Goal: Task Accomplishment & Management: Use online tool/utility

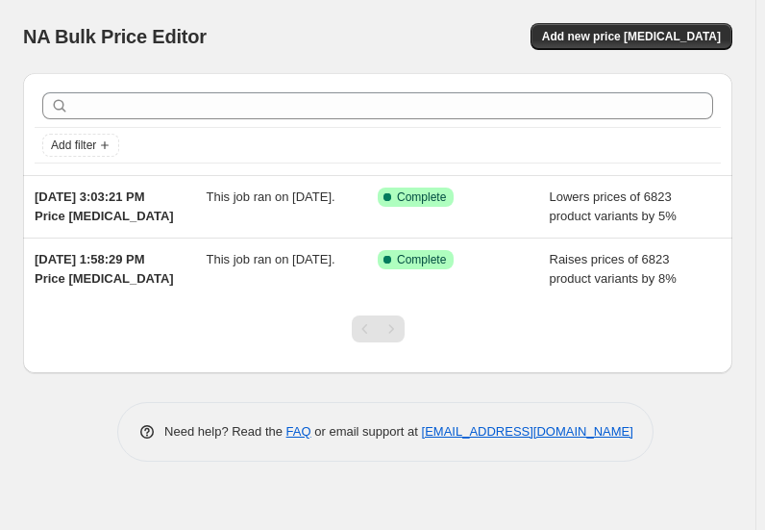
drag, startPoint x: 678, startPoint y: 35, endPoint x: 632, endPoint y: -36, distance: 83.4
click at [632, 0] on html "Home Settings Plans Skip to content NA Bulk Price Editor. This page is ready NA…" at bounding box center [382, 265] width 765 height 530
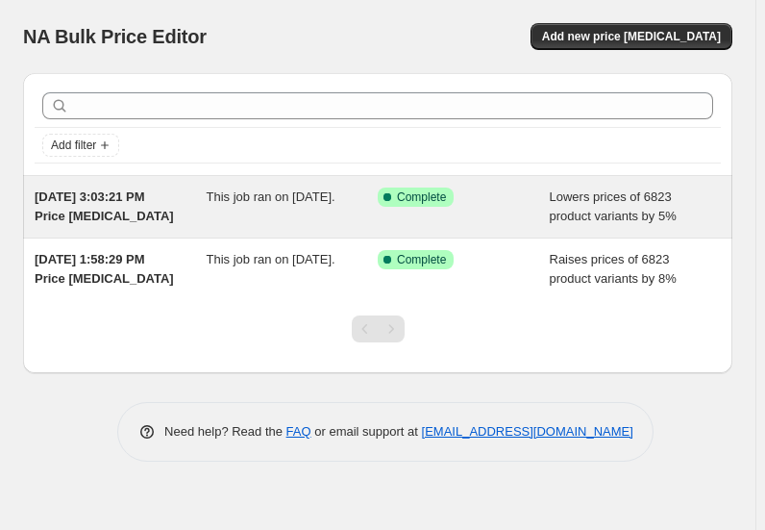
click at [508, 210] on div "Success Complete Complete" at bounding box center [464, 206] width 172 height 38
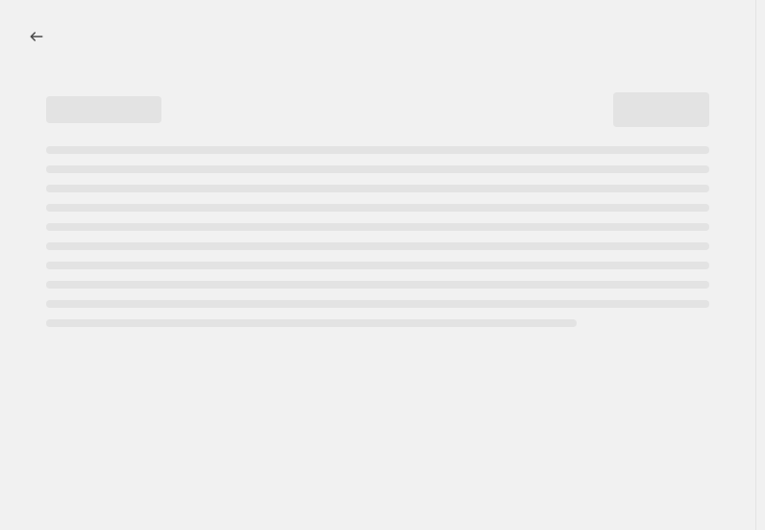
select select "percentage"
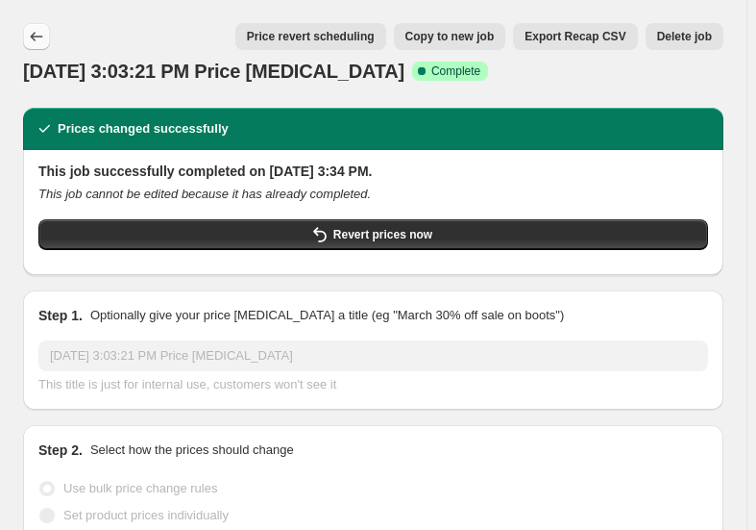
click at [33, 36] on icon "Price change jobs" at bounding box center [37, 37] width 12 height 10
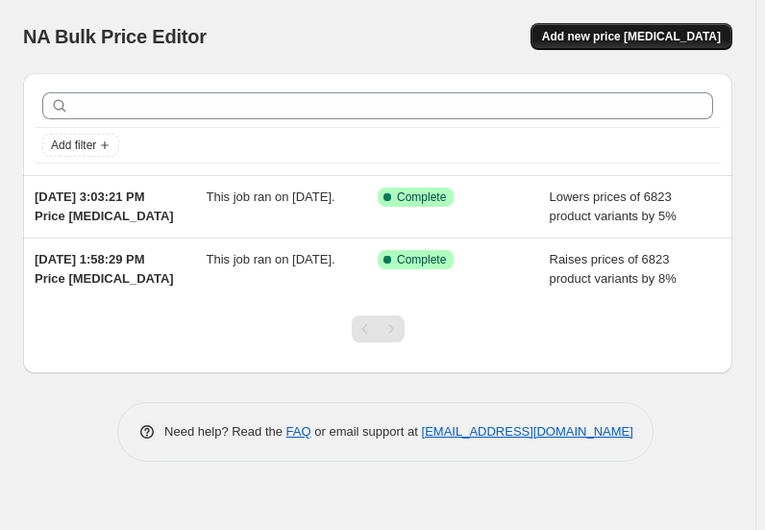
click at [654, 26] on button "Add new price change job" at bounding box center [632, 36] width 202 height 27
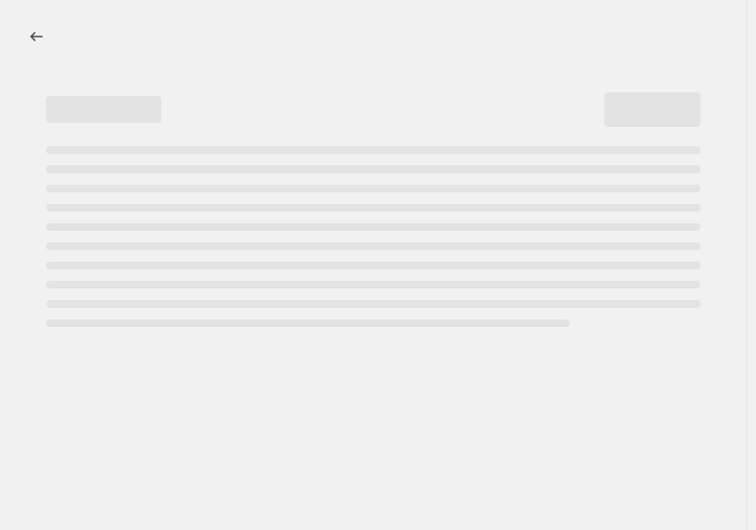
select select "percentage"
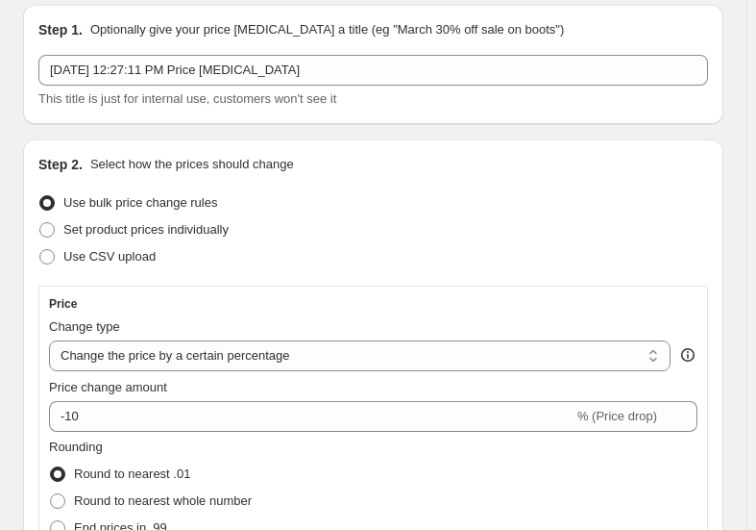
scroll to position [174, 0]
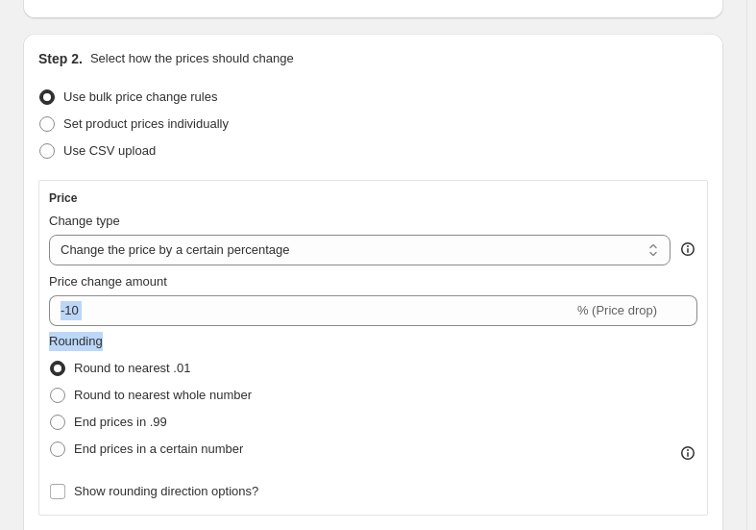
drag, startPoint x: 196, startPoint y: 325, endPoint x: 33, endPoint y: 306, distance: 164.5
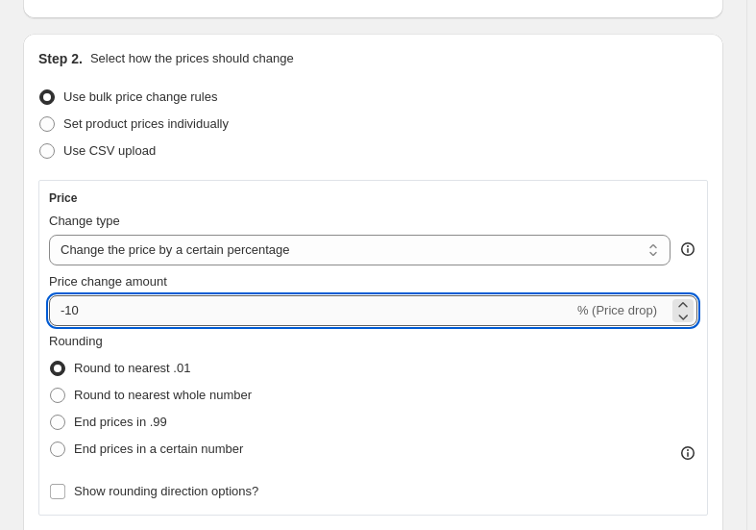
click at [126, 319] on input "-10" at bounding box center [311, 310] width 525 height 31
drag, startPoint x: 125, startPoint y: 313, endPoint x: 37, endPoint y: 302, distance: 88.2
click at [34, 305] on div "Step 2. Select how the prices should change Use bulk price change rules Set pro…" at bounding box center [373, 488] width 701 height 909
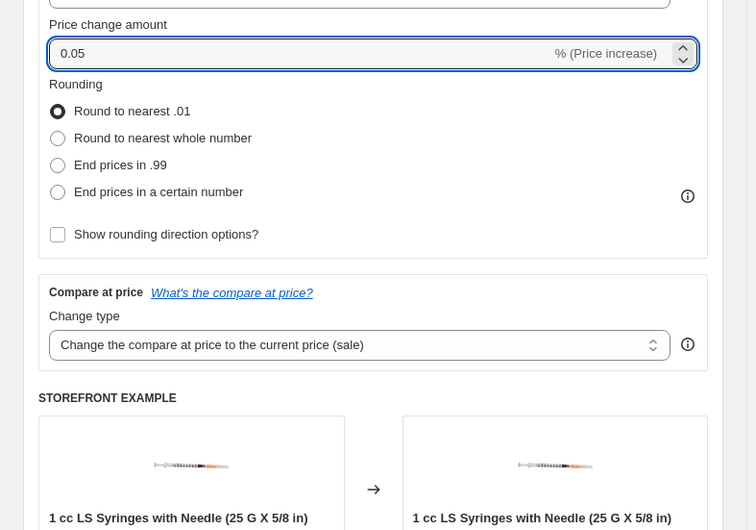
scroll to position [524, 0]
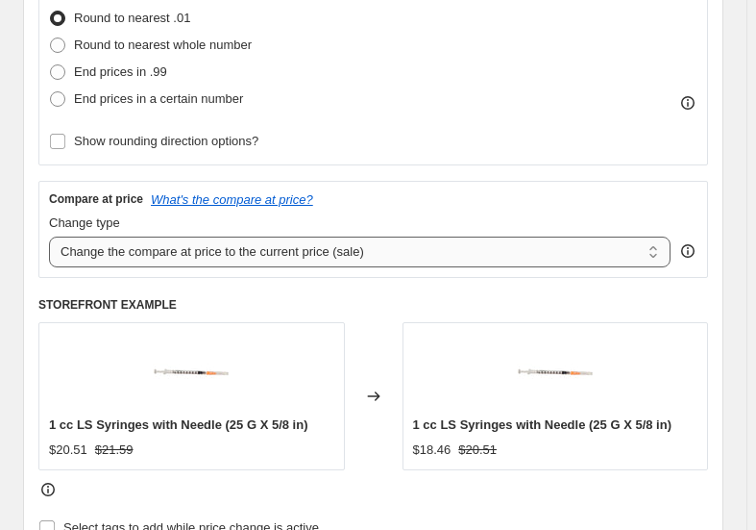
type input "0.05"
click at [454, 250] on select "Change the compare at price to the current price (sale) Change the compare at p…" at bounding box center [360, 251] width 622 height 31
select select "remove"
click at [49, 236] on select "Change the compare at price to the current price (sale) Change the compare at p…" at bounding box center [360, 251] width 622 height 31
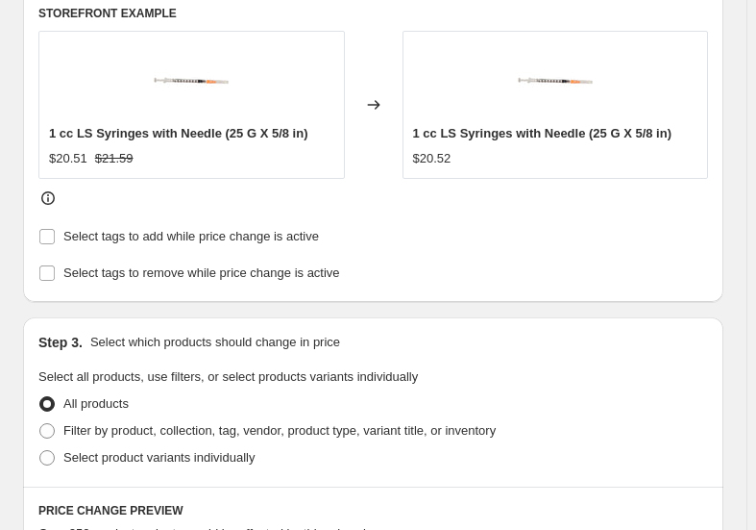
scroll to position [786, 0]
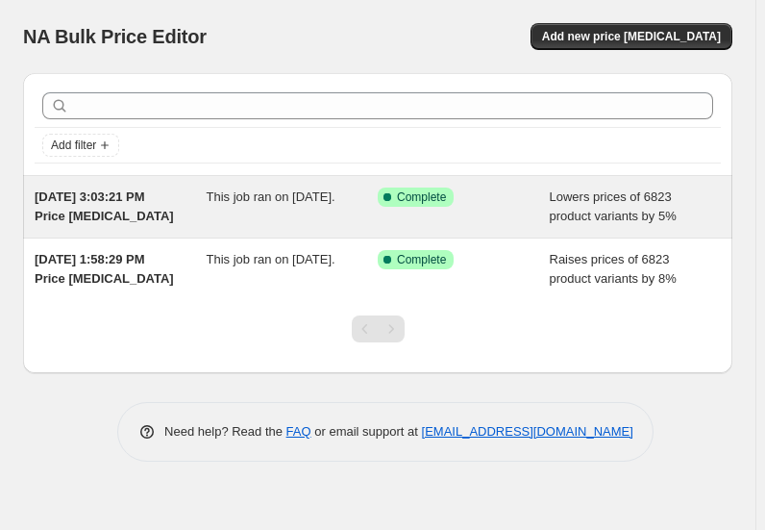
click at [276, 204] on span "This job ran on September 28, 2025." at bounding box center [271, 196] width 129 height 14
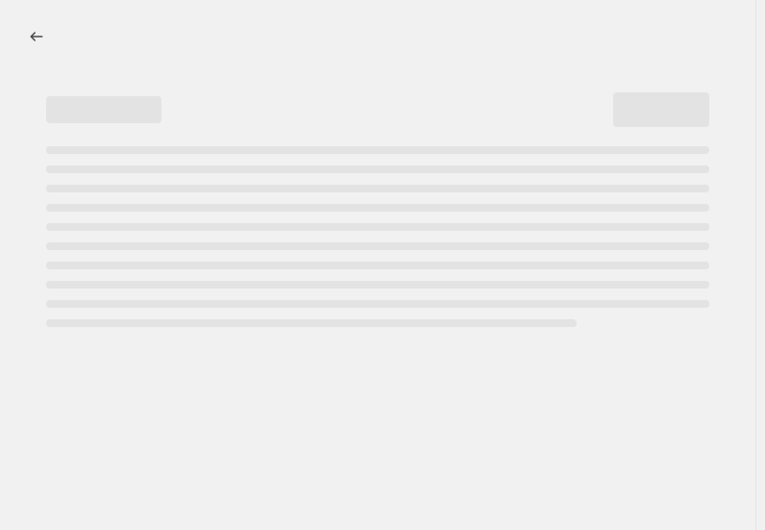
select select "percentage"
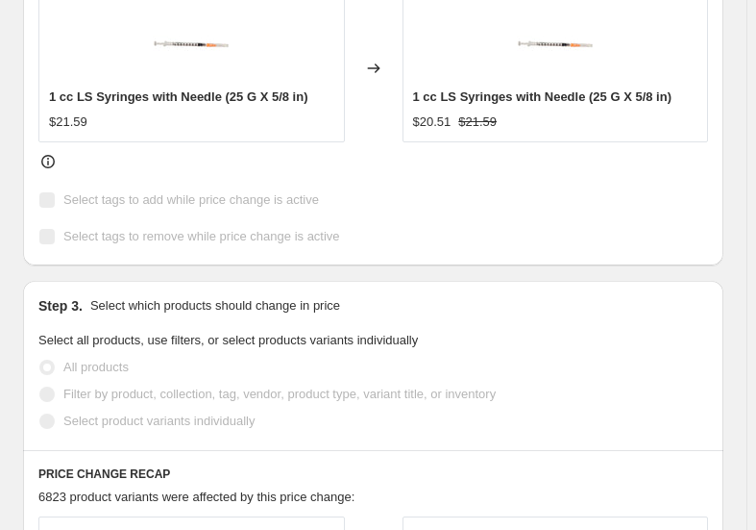
scroll to position [621, 0]
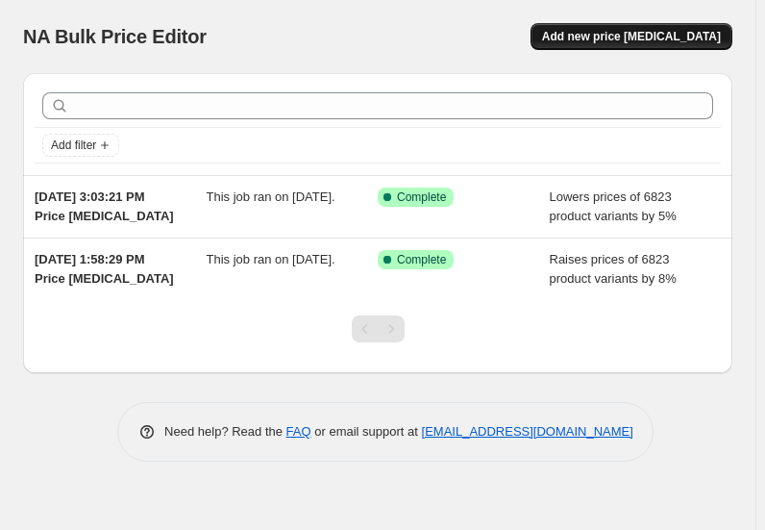
click at [620, 24] on button "Add new price change job" at bounding box center [632, 36] width 202 height 27
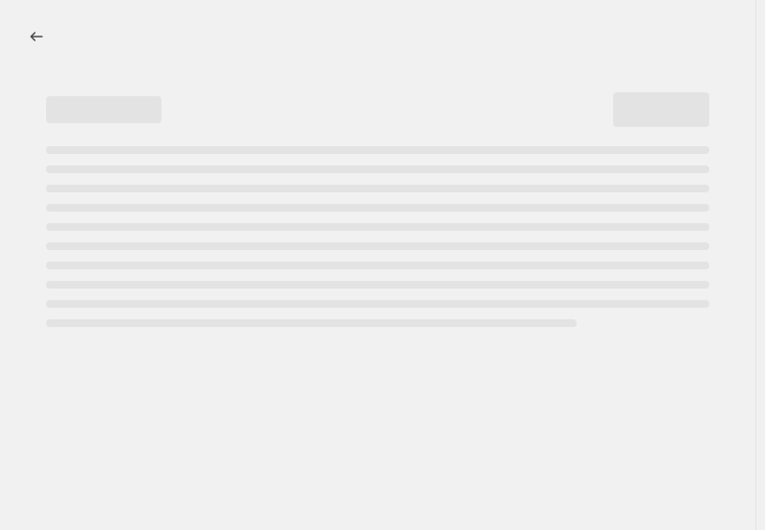
select select "percentage"
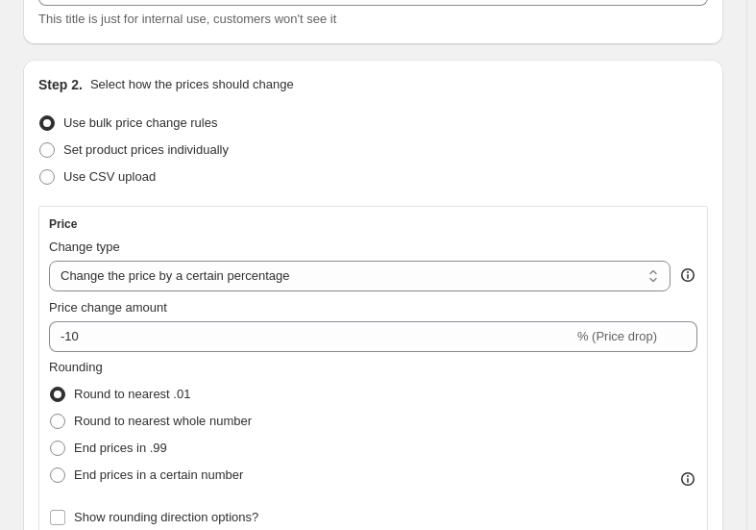
scroll to position [174, 0]
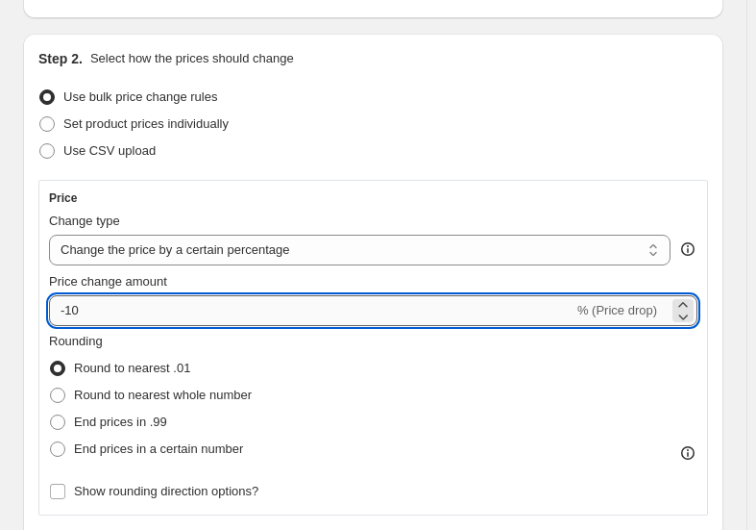
click at [207, 314] on input "-10" at bounding box center [311, 310] width 525 height 31
drag, startPoint x: 207, startPoint y: 314, endPoint x: 70, endPoint y: 328, distance: 137.1
click at [71, 328] on div "Price Change type Change the price to a certain amount Change the price by a ce…" at bounding box center [373, 347] width 649 height 314
click at [137, 311] on input "-10" at bounding box center [311, 310] width 525 height 31
drag, startPoint x: 137, startPoint y: 310, endPoint x: 14, endPoint y: 297, distance: 123.8
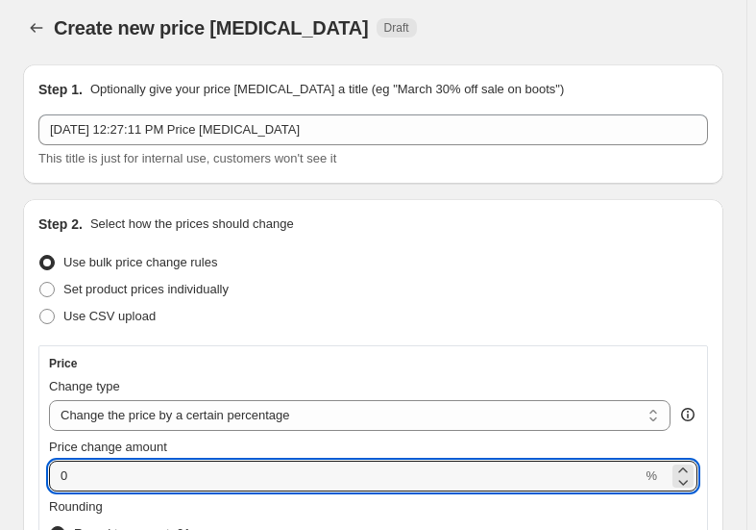
scroll to position [0, 0]
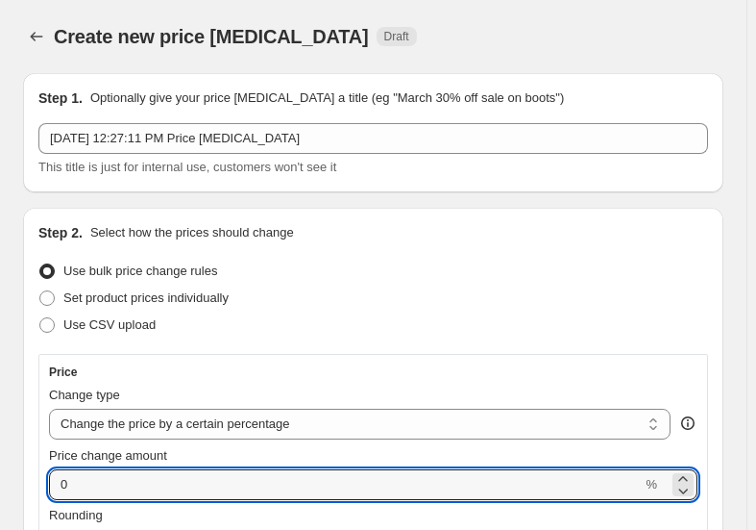
type input "0"
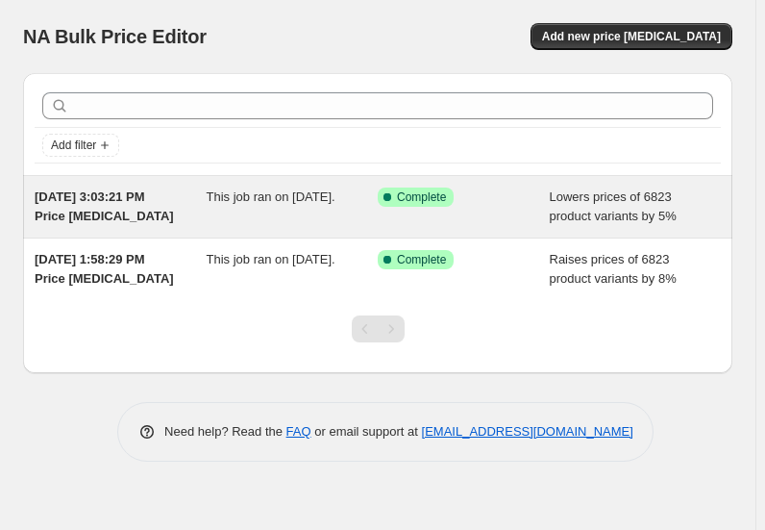
click at [294, 204] on span "This job ran on September 28, 2025." at bounding box center [271, 196] width 129 height 14
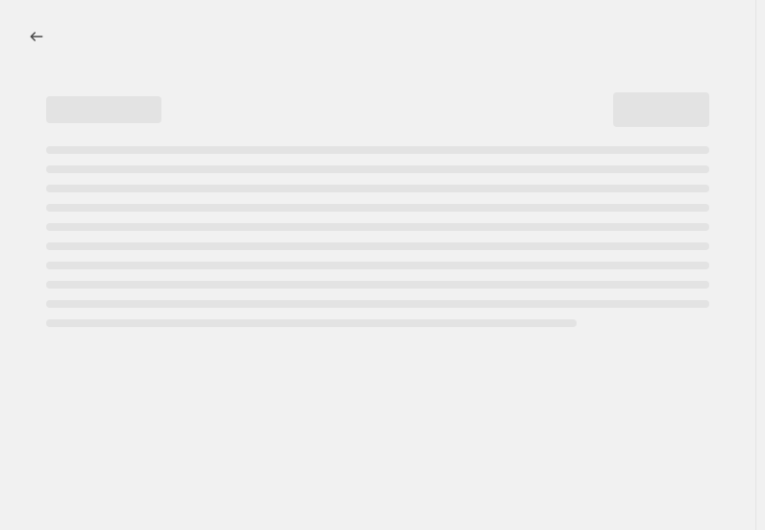
select select "percentage"
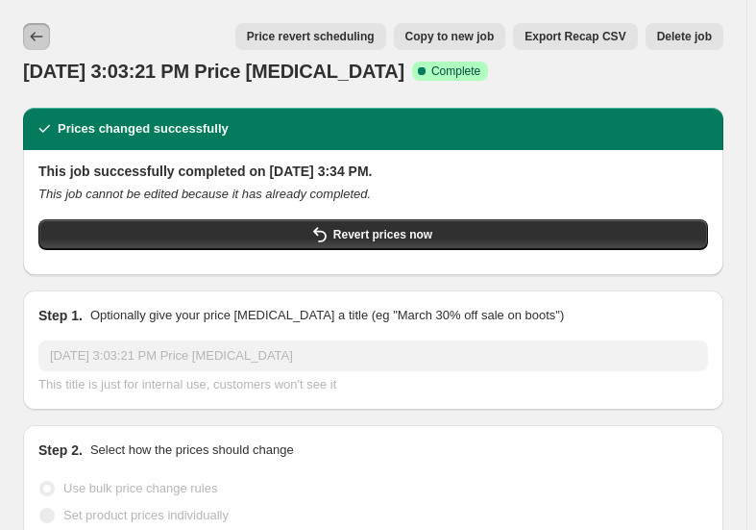
click at [27, 37] on icon "Price change jobs" at bounding box center [36, 36] width 19 height 19
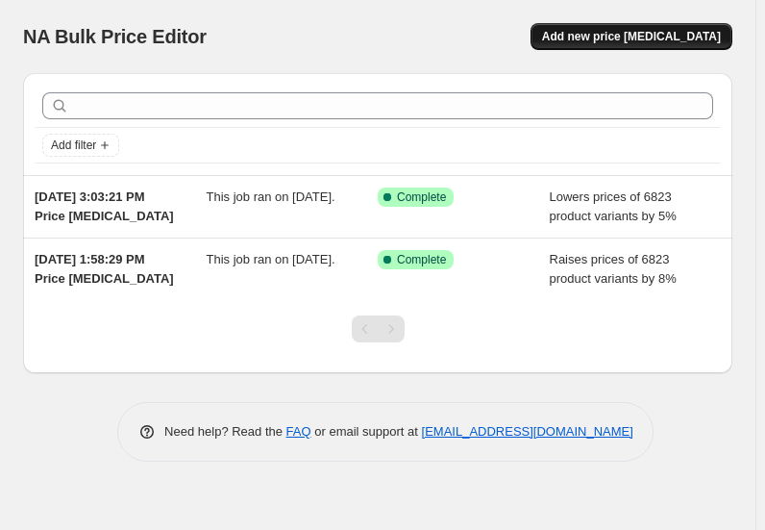
click at [659, 46] on button "Add new price change job" at bounding box center [632, 36] width 202 height 27
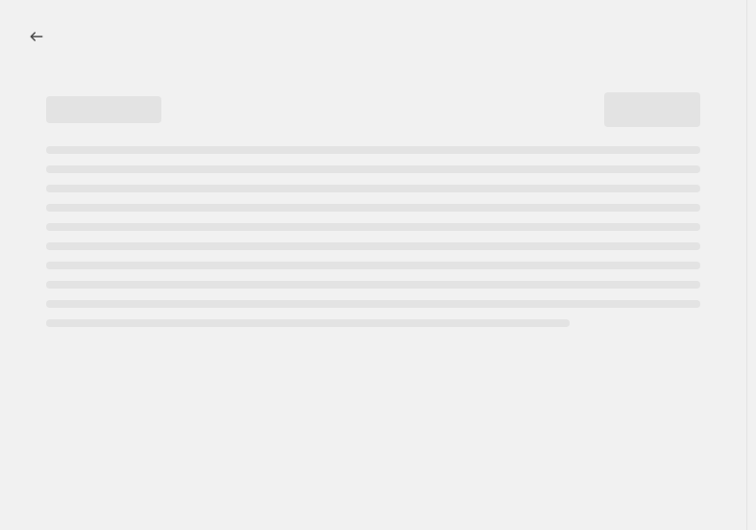
select select "percentage"
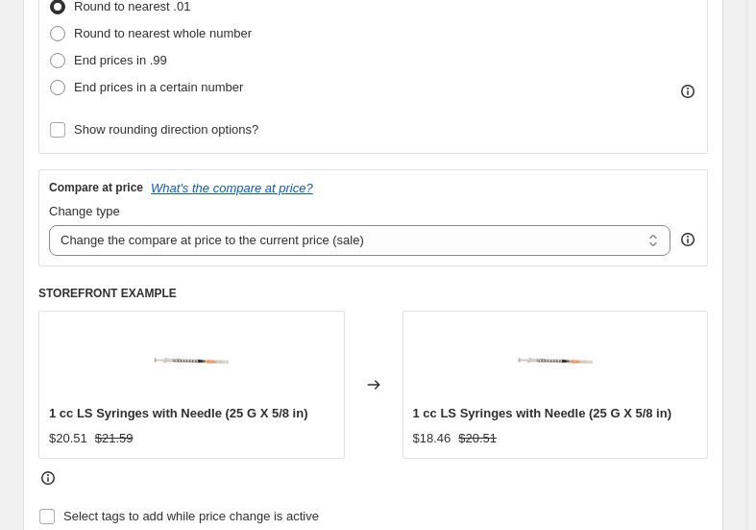
scroll to position [436, 0]
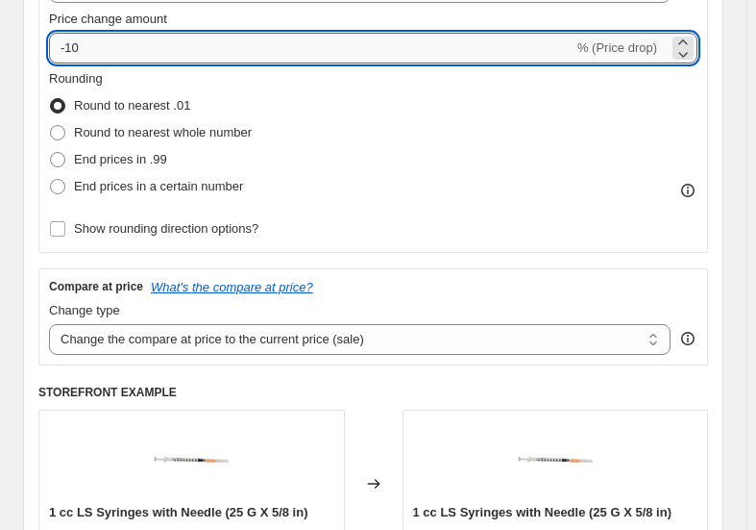
click at [302, 52] on input "-10" at bounding box center [311, 48] width 525 height 31
type input "-1"
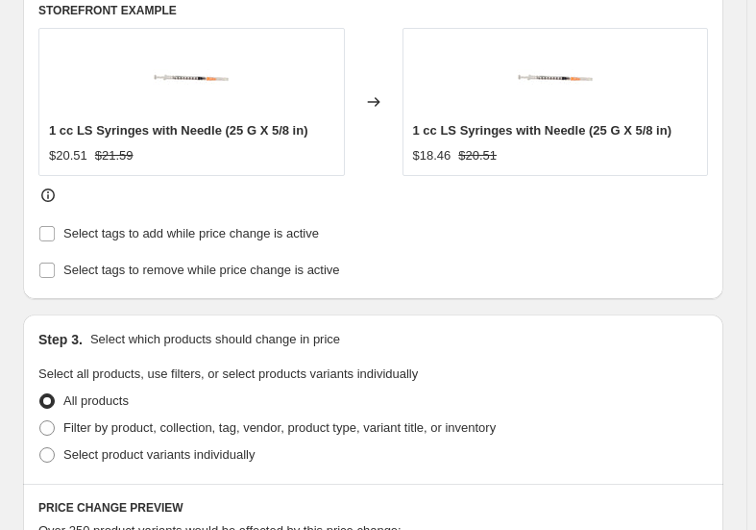
scroll to position [524, 0]
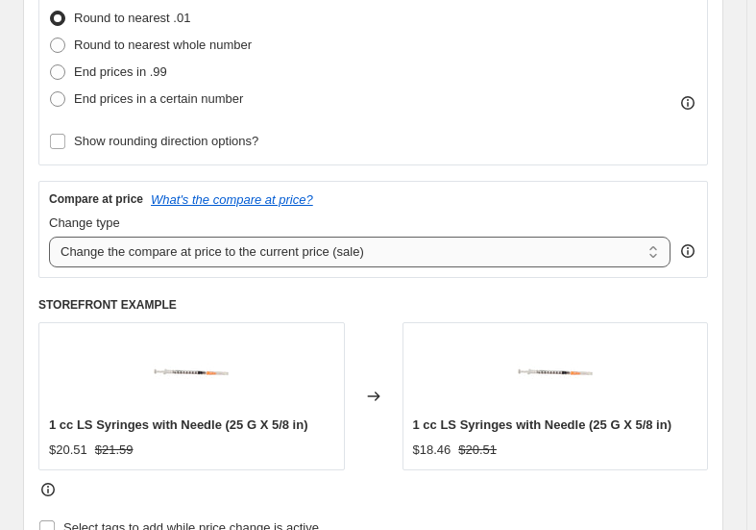
type input "0.1"
click at [172, 263] on select "Change the compare at price to the current price (sale) Change the compare at p…" at bounding box center [360, 251] width 622 height 31
select select "remove"
click at [49, 236] on select "Change the compare at price to the current price (sale) Change the compare at p…" at bounding box center [360, 251] width 622 height 31
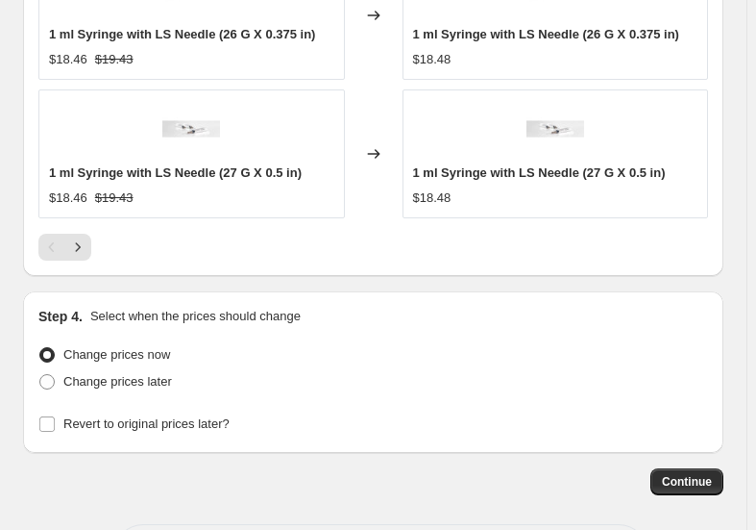
scroll to position [1931, 0]
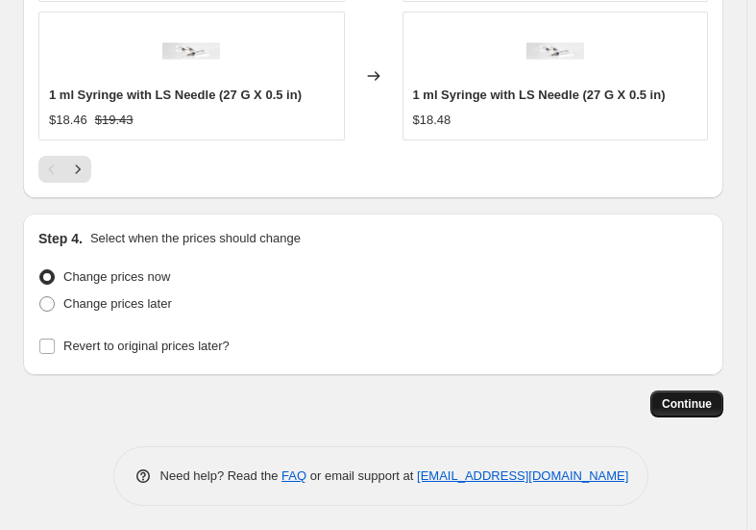
click at [684, 400] on span "Continue" at bounding box center [687, 403] width 50 height 15
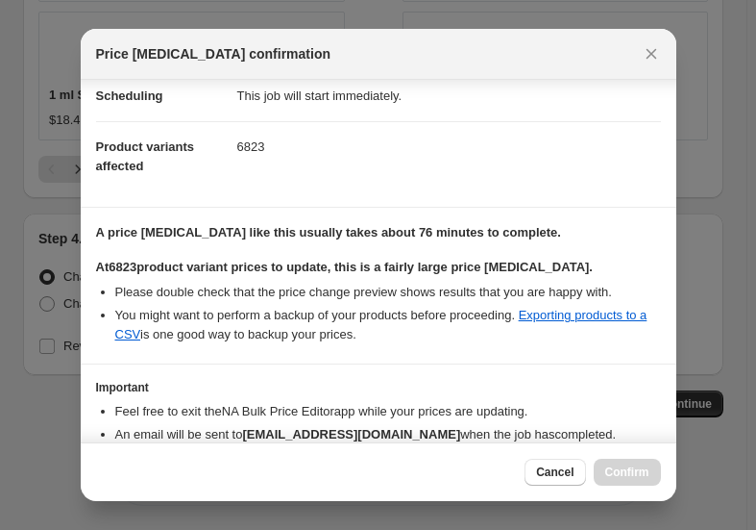
scroll to position [263, 0]
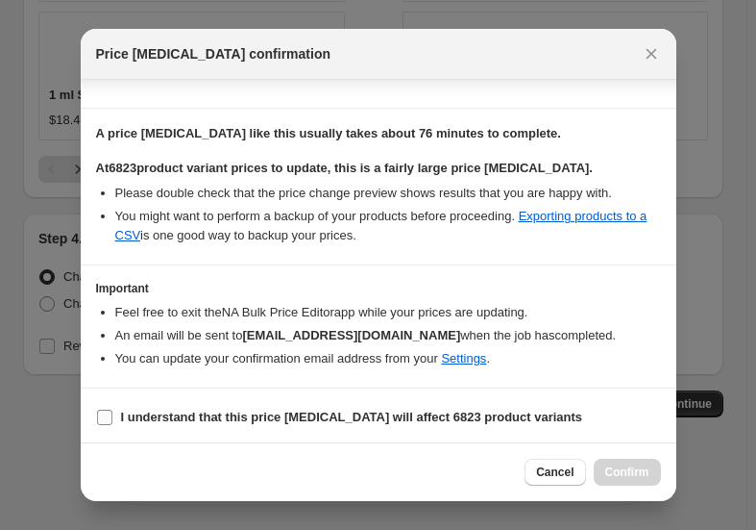
drag, startPoint x: 309, startPoint y: 420, endPoint x: 400, endPoint y: 418, distance: 90.4
click at [309, 420] on b "I understand that this price change job will affect 6823 product variants" at bounding box center [352, 416] width 462 height 14
click at [112, 420] on input "I understand that this price change job will affect 6823 product variants" at bounding box center [104, 416] width 15 height 15
checkbox input "true"
click at [605, 467] on button "Confirm" at bounding box center [627, 471] width 67 height 27
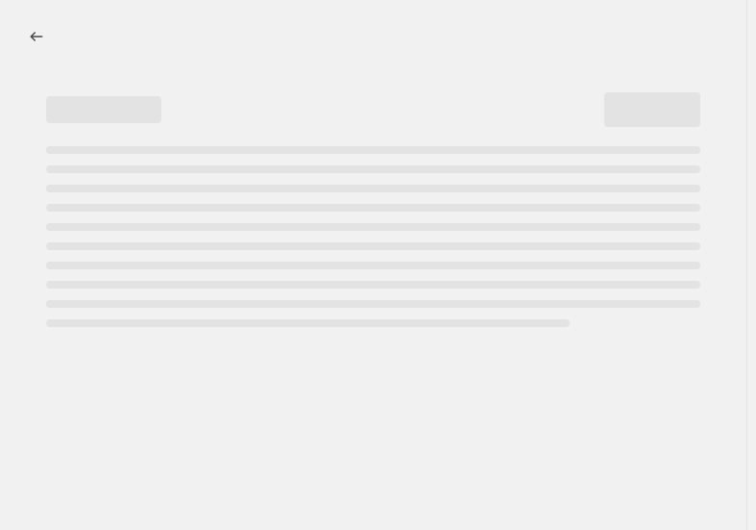
select select "percentage"
select select "remove"
select select "percentage"
select select "remove"
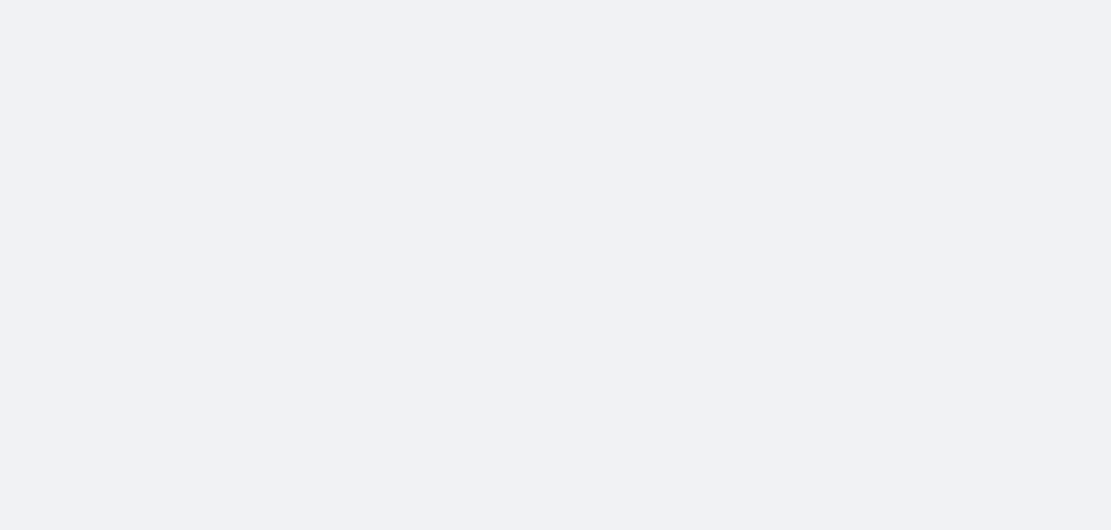
select select "percentage"
select select "remove"
